Goal: Transaction & Acquisition: Purchase product/service

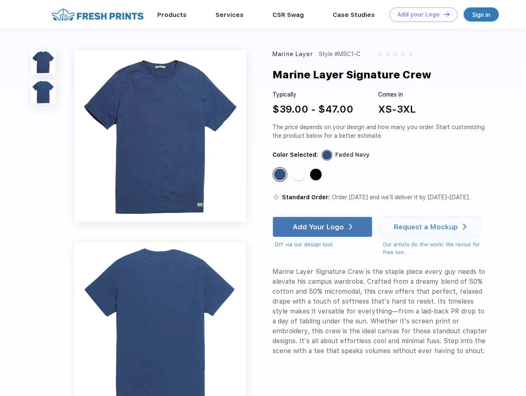
click at [420, 14] on link "Add your Logo Design Tool" at bounding box center [423, 14] width 68 height 14
click at [43, 62] on img at bounding box center [43, 62] width 24 height 24
click at [43, 93] on img at bounding box center [43, 92] width 24 height 24
click at [281, 175] on div "Standard Color" at bounding box center [280, 175] width 12 height 12
click at [299, 175] on div "Standard Color" at bounding box center [299, 175] width 12 height 12
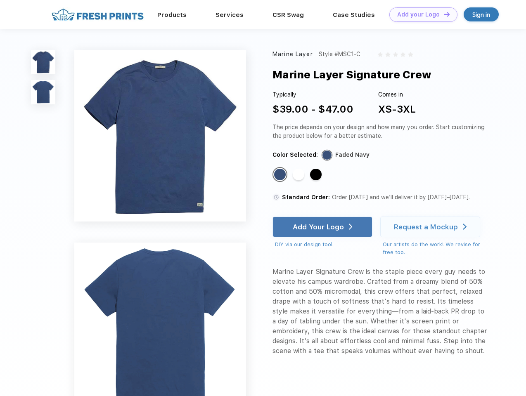
click at [317, 175] on div "Standard Color" at bounding box center [316, 175] width 12 height 12
click at [323, 227] on div "Add Your Logo" at bounding box center [318, 227] width 51 height 8
click at [432, 227] on div "Request a Mockup" at bounding box center [426, 227] width 64 height 8
